Goal: Register for event/course

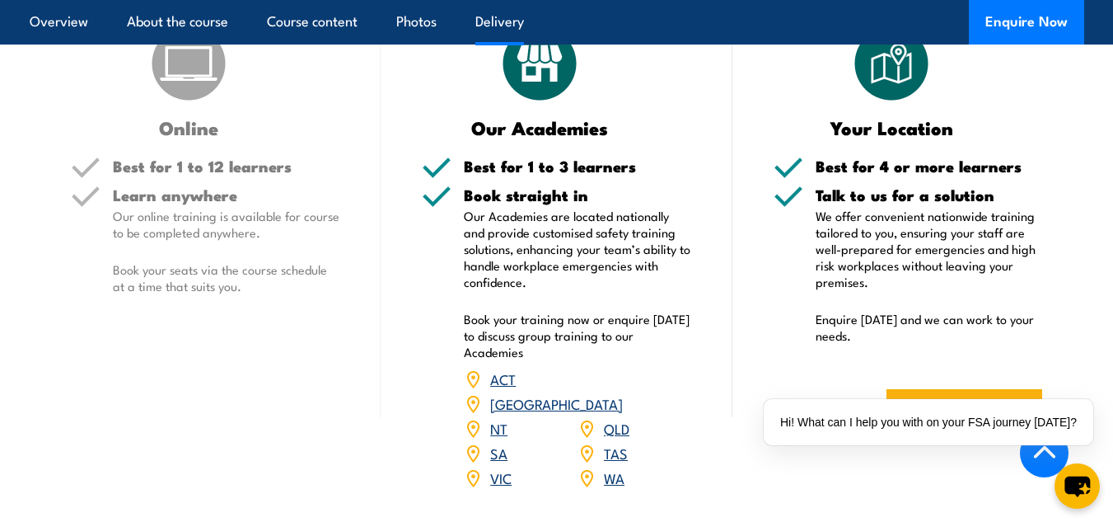
scroll to position [2074, 0]
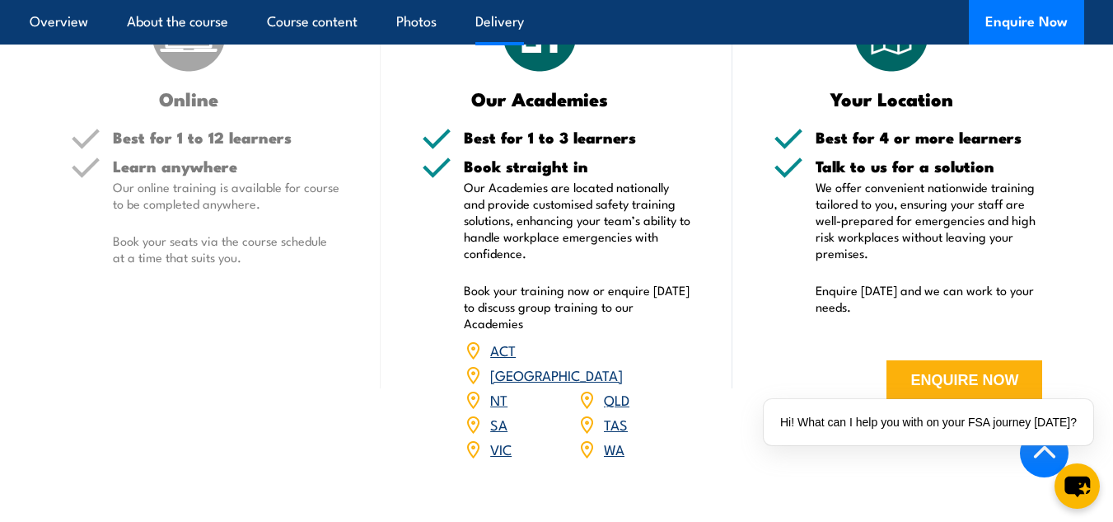
click at [607, 438] on link "WA" at bounding box center [614, 448] width 21 height 20
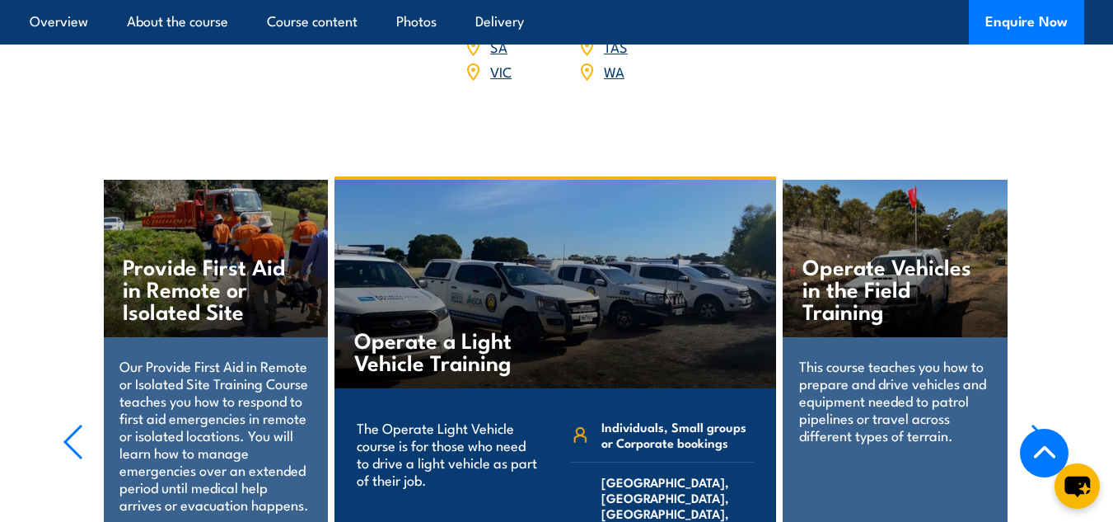
scroll to position [2554, 0]
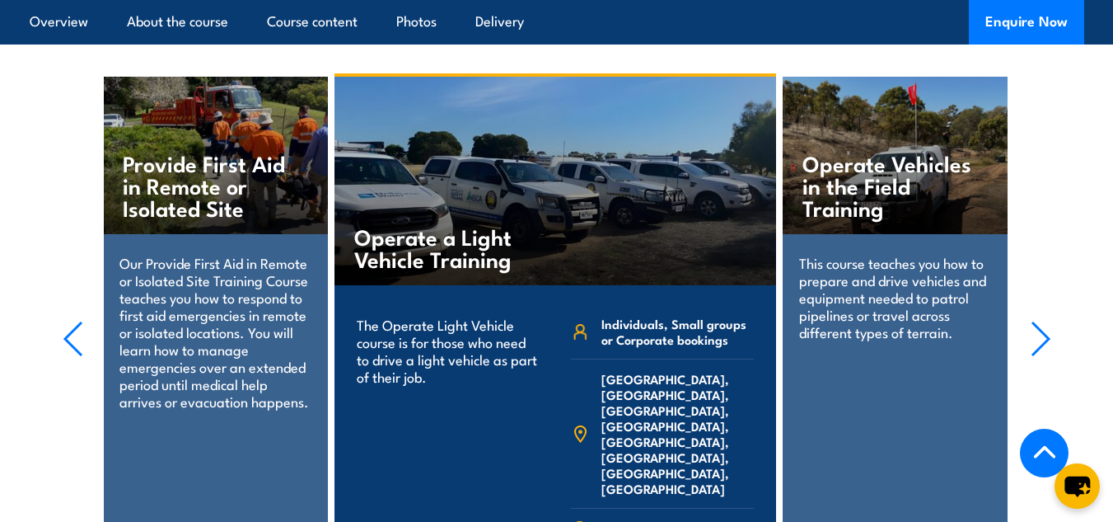
click at [914, 274] on p "This course teaches you how to prepare and drive vehicles and equipment needed …" at bounding box center [895, 297] width 192 height 87
click at [1047, 321] on icon "button" at bounding box center [1041, 339] width 21 height 36
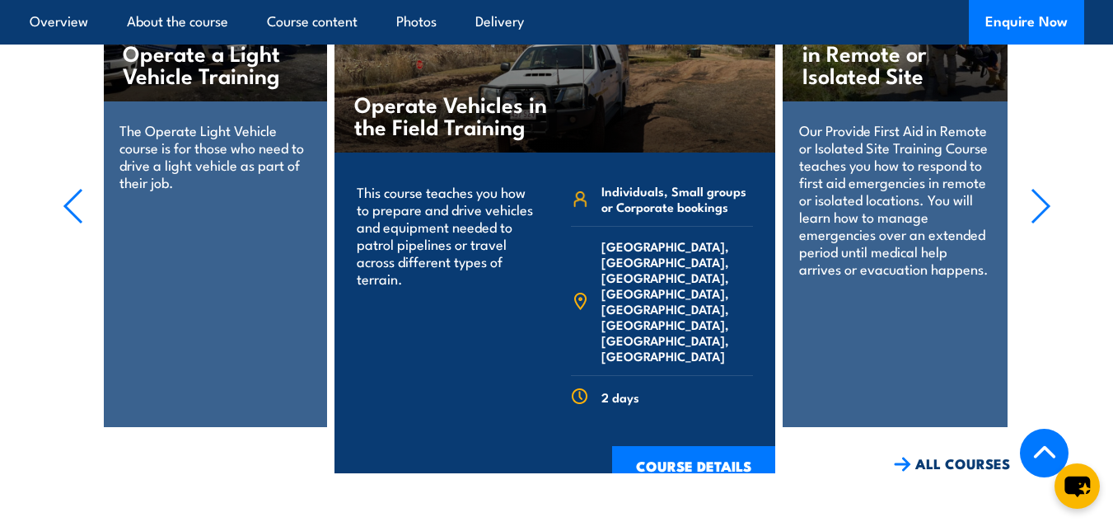
scroll to position [2472, 0]
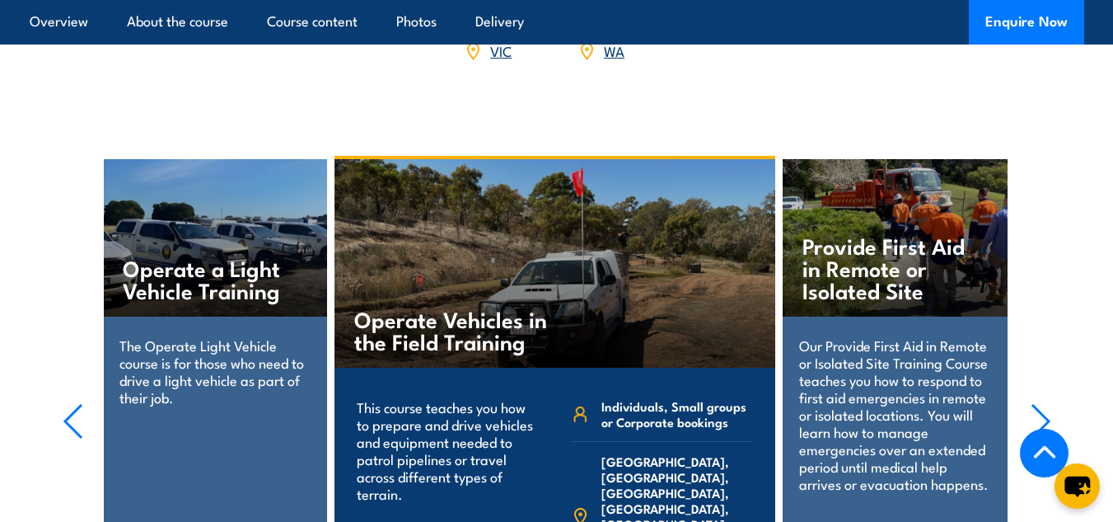
click at [1028, 377] on section "Operate a Light Vehicle Training The Operate Light Vehicle course is for those …" at bounding box center [556, 422] width 1113 height 532
click at [1038, 403] on icon "button" at bounding box center [1041, 421] width 21 height 36
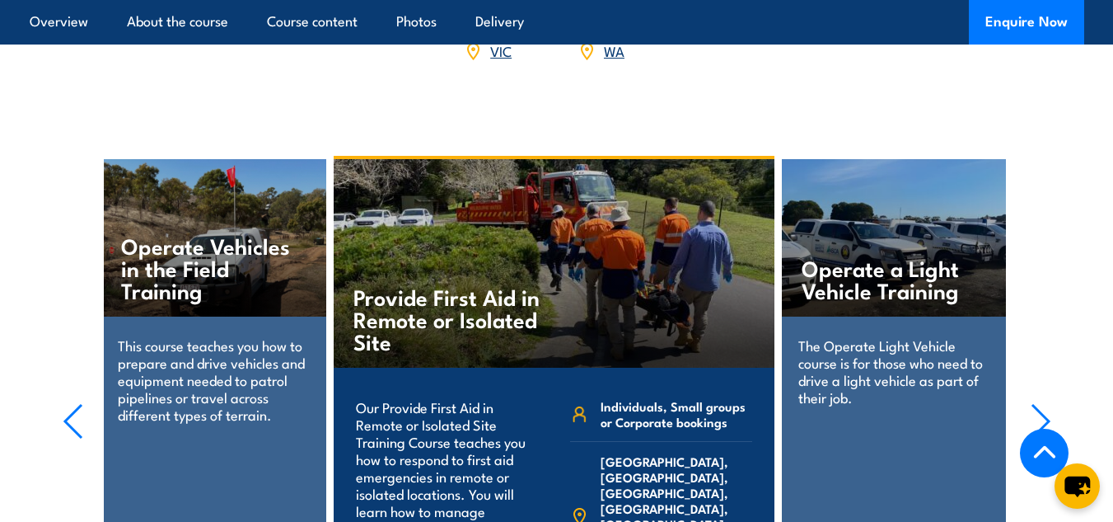
click at [1037, 403] on icon "button" at bounding box center [1041, 421] width 21 height 36
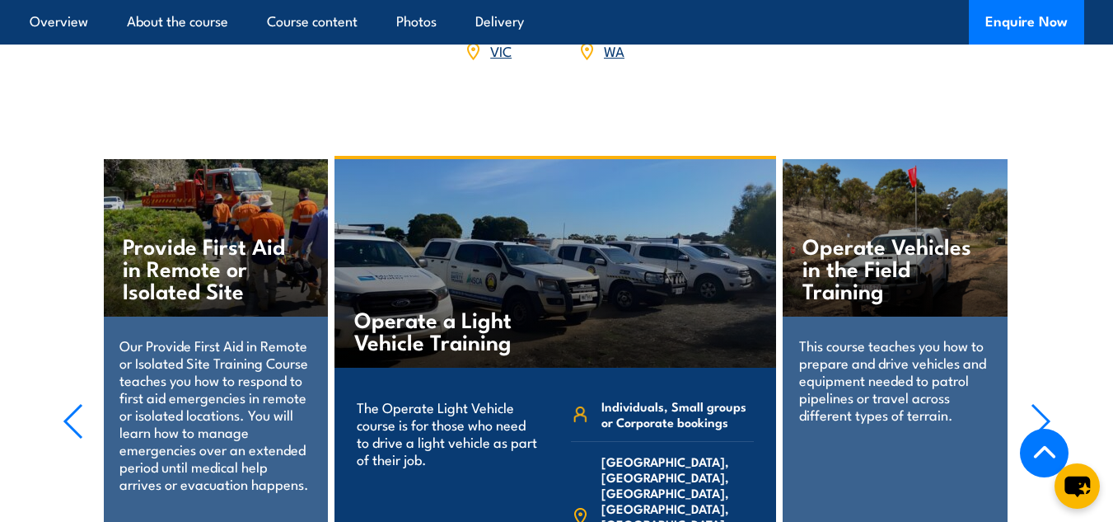
click at [1037, 403] on icon "button" at bounding box center [1041, 421] width 21 height 36
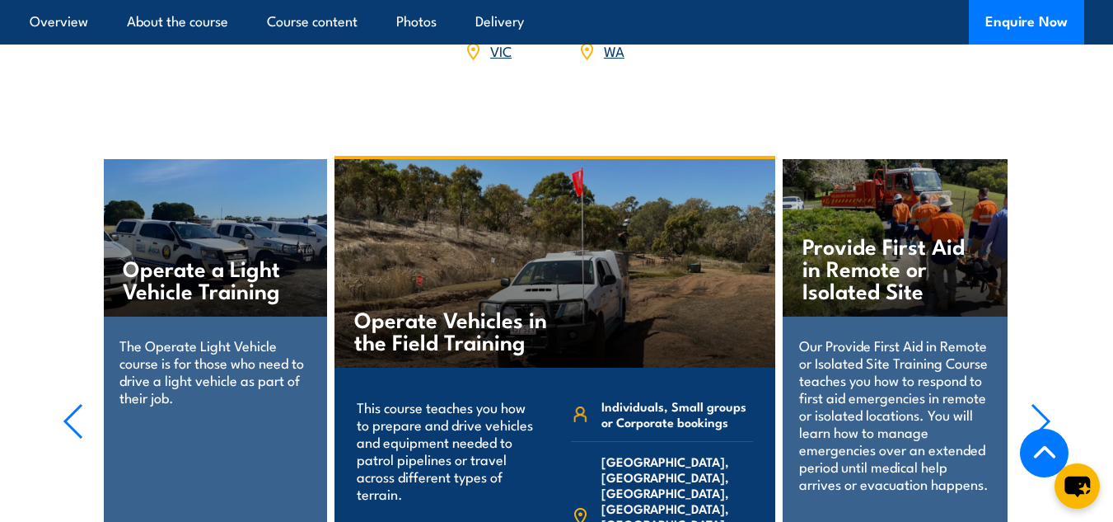
click at [1037, 403] on icon "button" at bounding box center [1041, 421] width 21 height 36
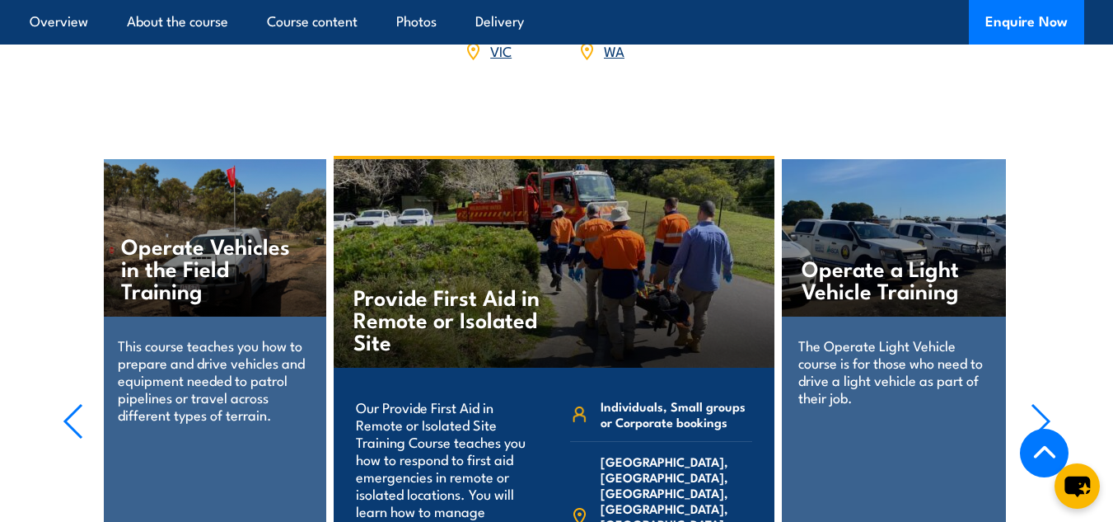
click at [1037, 403] on icon "button" at bounding box center [1041, 421] width 21 height 36
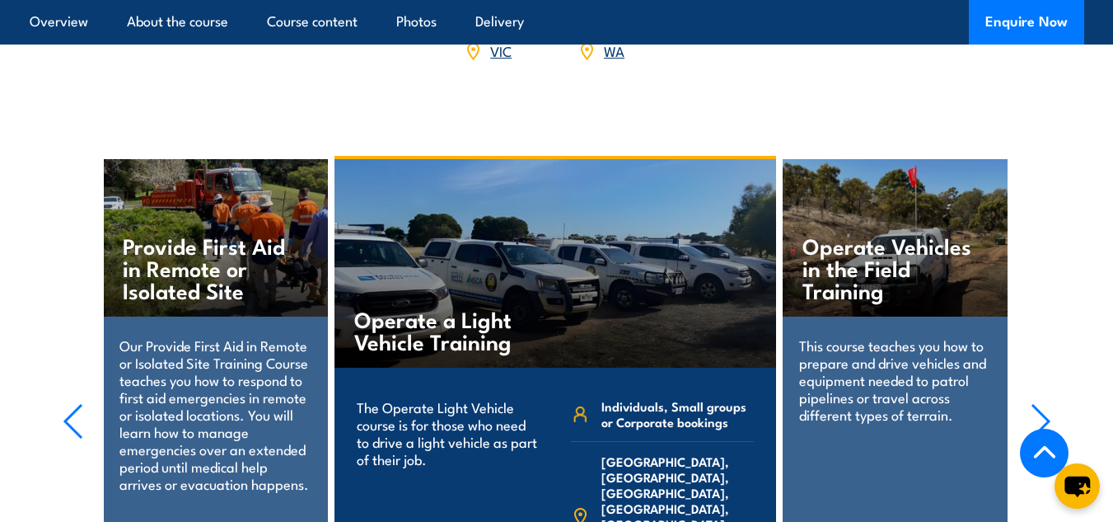
click at [1037, 403] on icon "button" at bounding box center [1041, 421] width 21 height 36
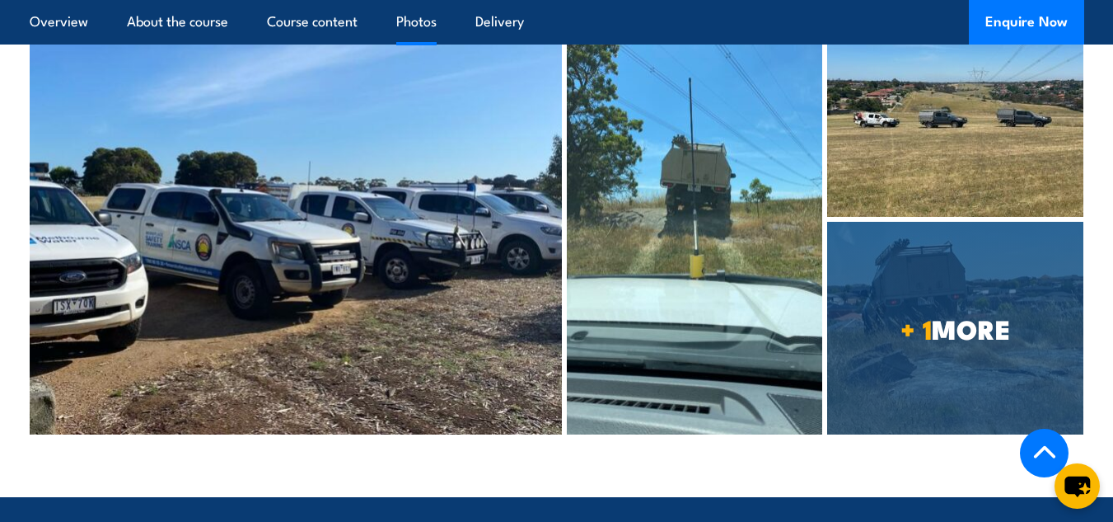
scroll to position [3625, 0]
